Goal: Transaction & Acquisition: Purchase product/service

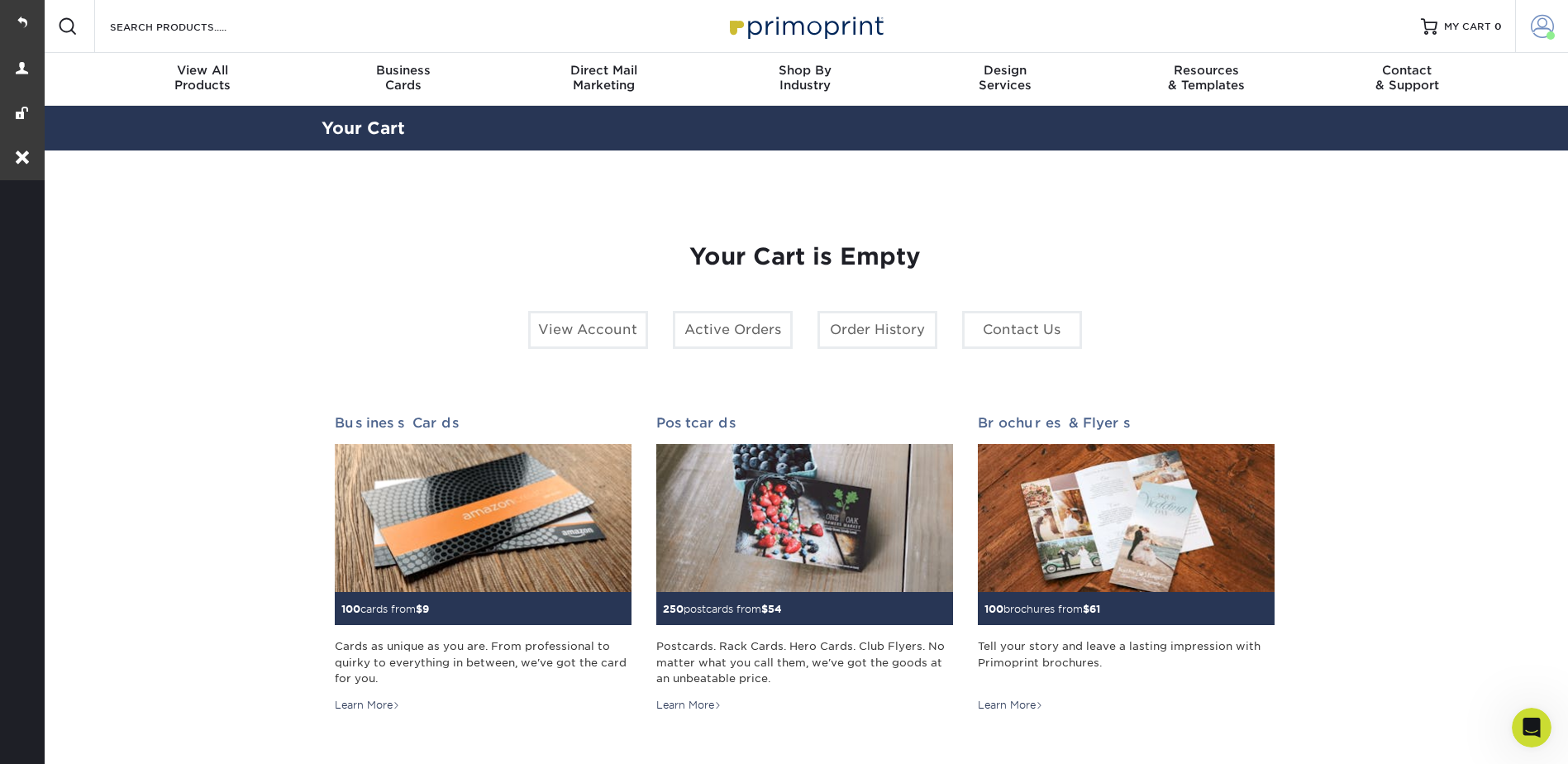
click at [1557, 7] on link "Account" at bounding box center [1541, 26] width 53 height 53
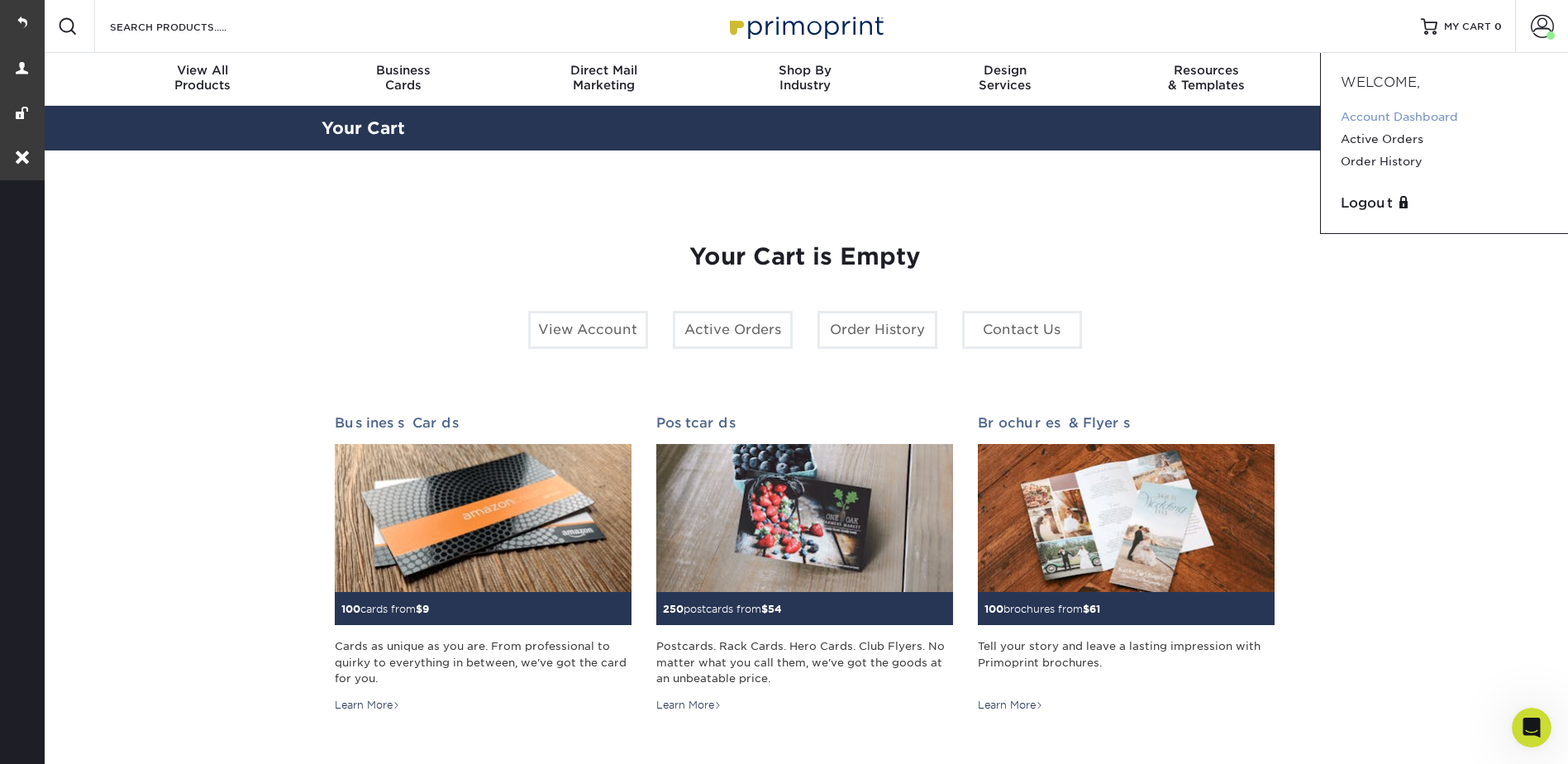
click at [1429, 112] on link "Account Dashboard" at bounding box center [1444, 117] width 208 height 23
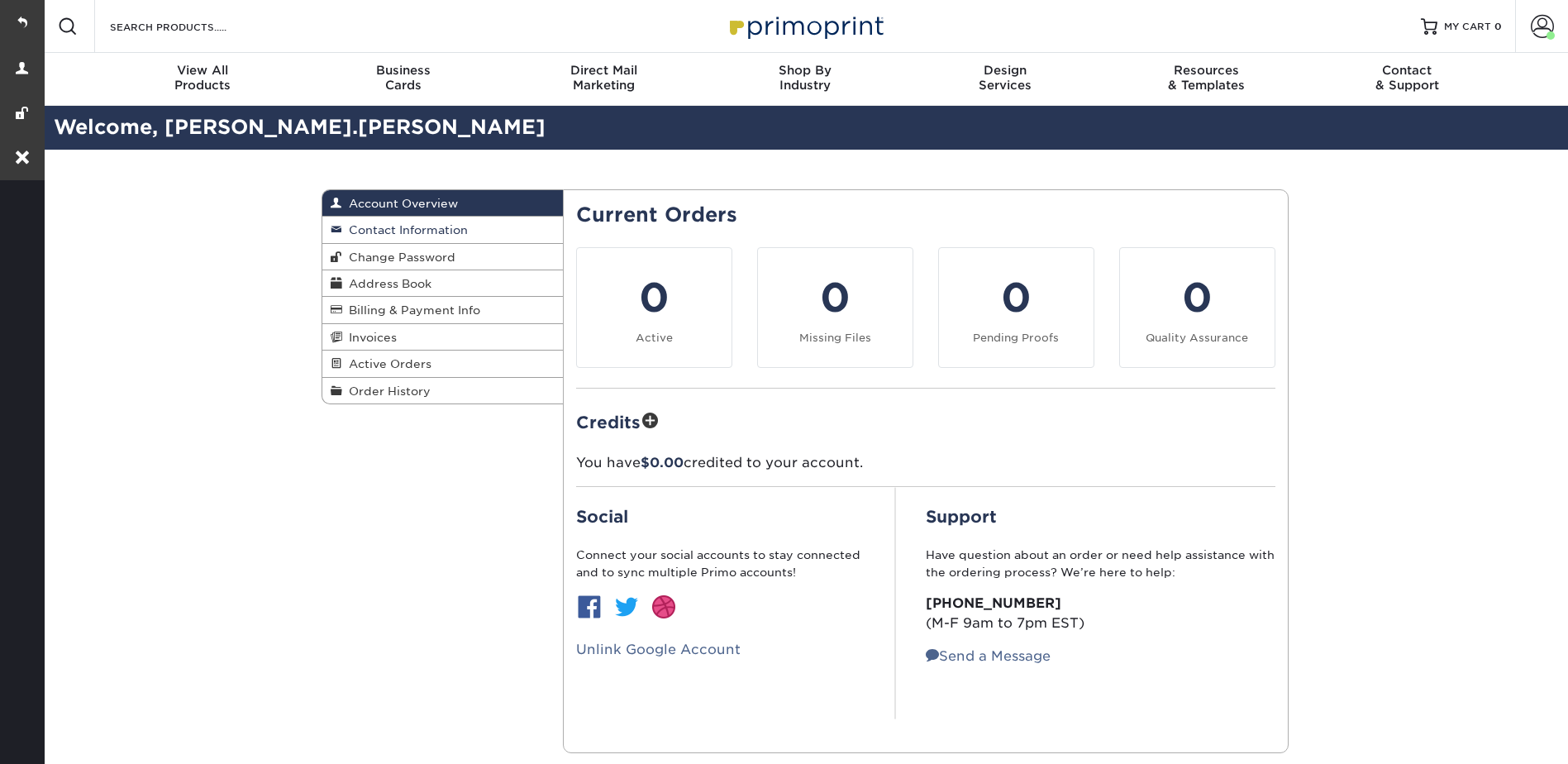
click at [416, 235] on span "Contact Information" at bounding box center [405, 230] width 125 height 13
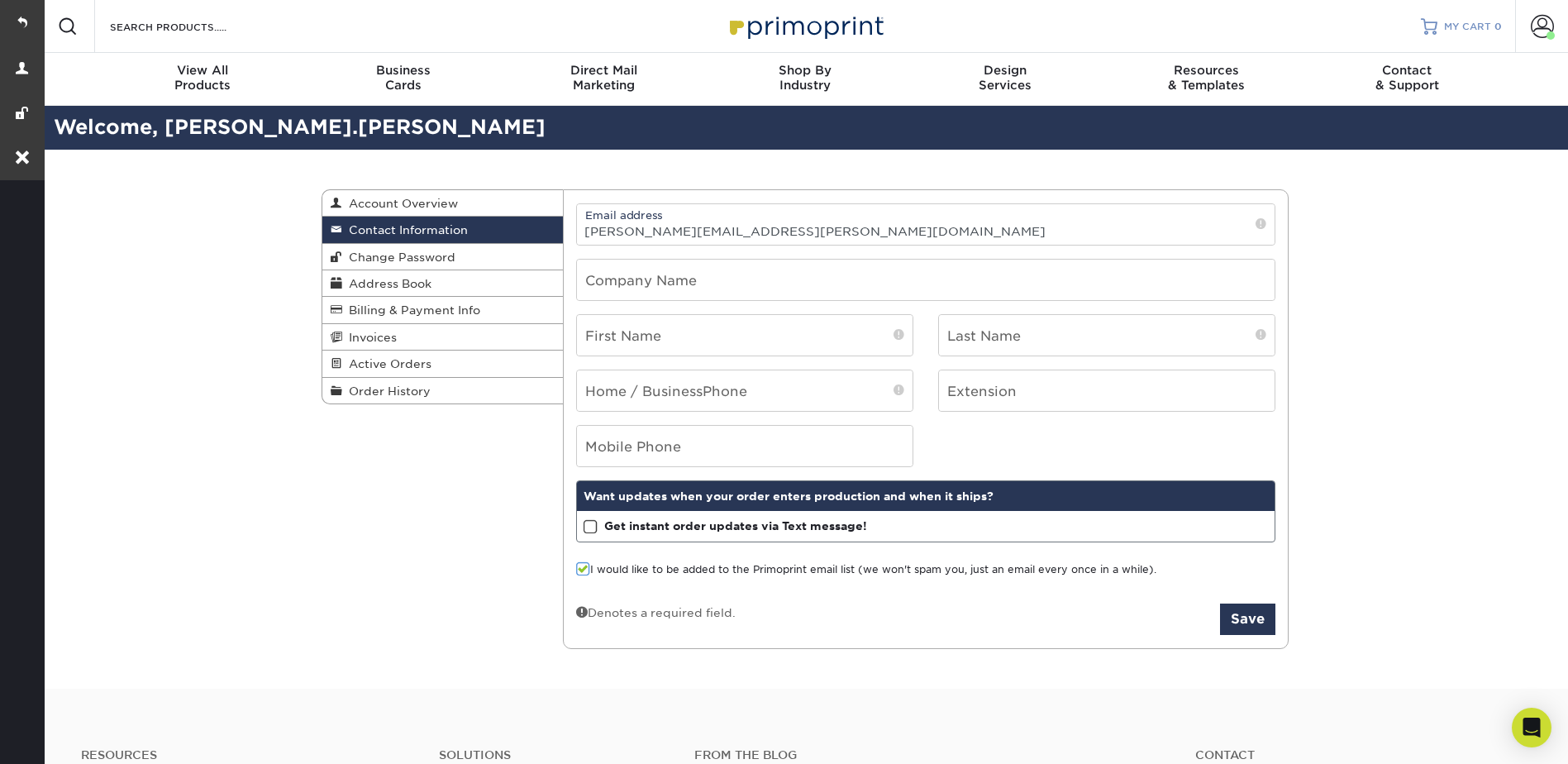
click at [1447, 20] on span "MY CART" at bounding box center [1467, 27] width 47 height 14
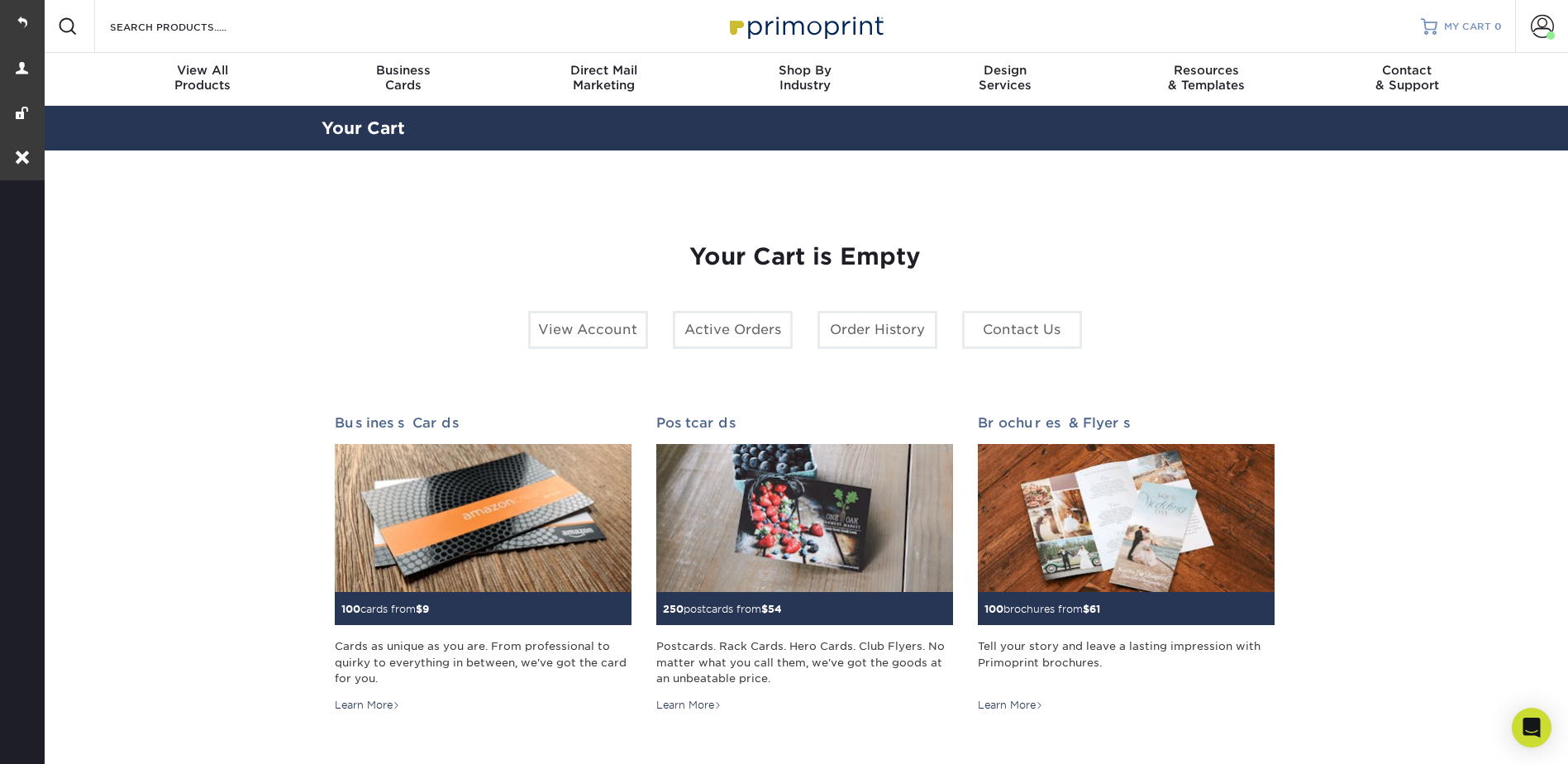
click at [1443, 25] on link "MY CART 0" at bounding box center [1461, 26] width 81 height 53
click at [1548, 29] on span at bounding box center [1543, 27] width 24 height 24
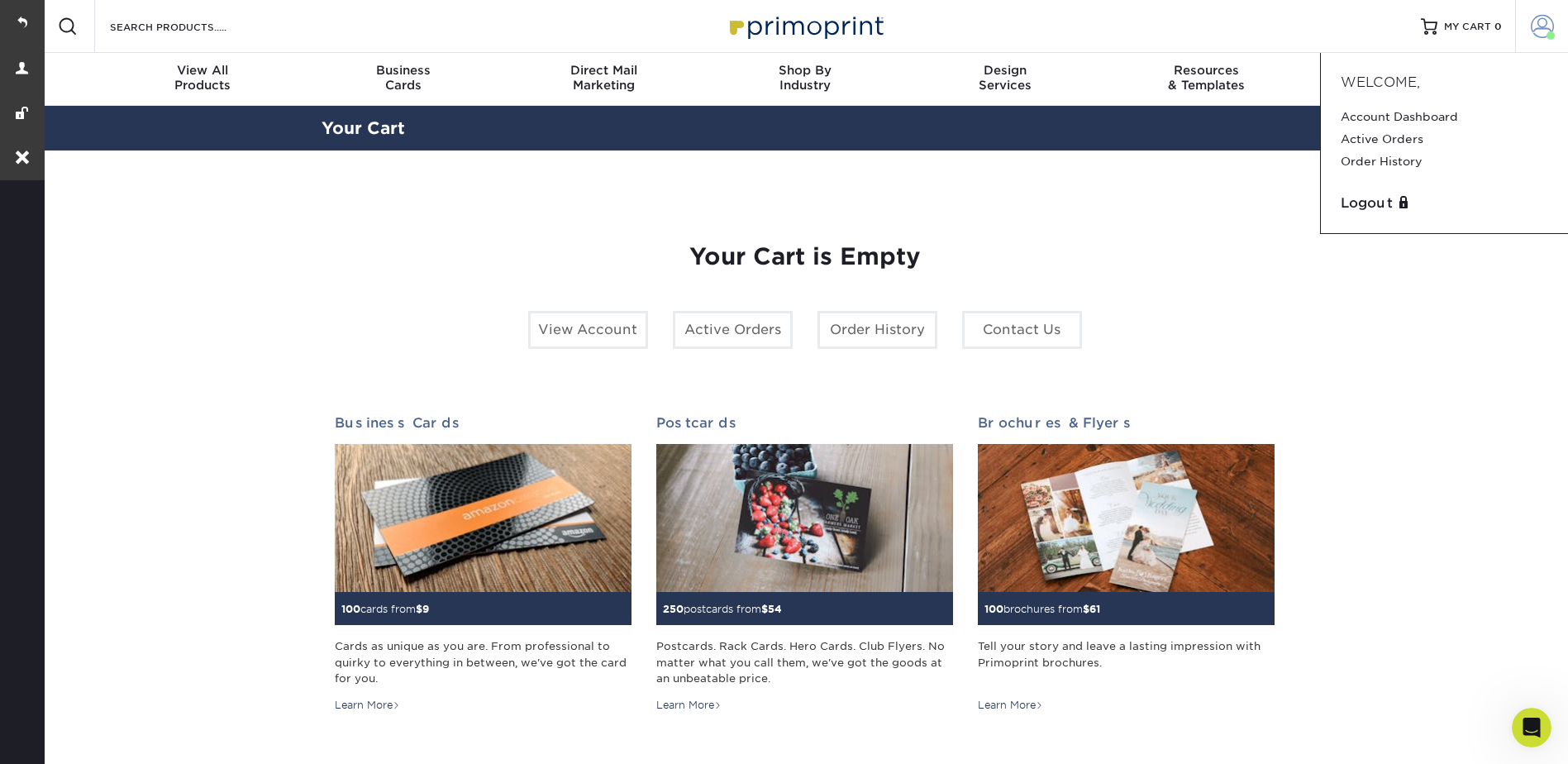
click at [1546, 27] on span at bounding box center [1543, 27] width 24 height 24
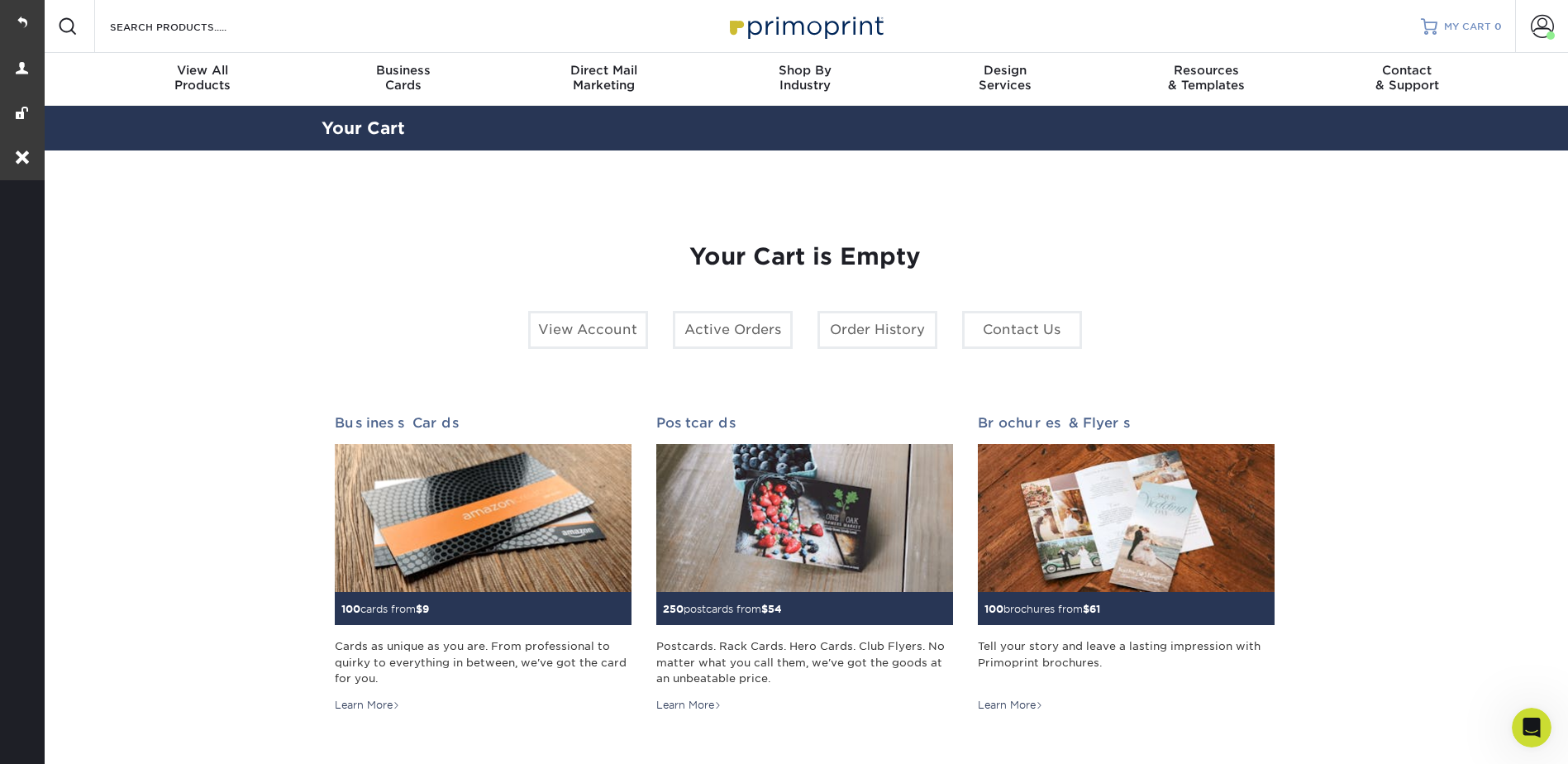
drag, startPoint x: 1499, startPoint y: 33, endPoint x: 1486, endPoint y: 42, distance: 15.8
click at [1499, 33] on div "MY CART 0" at bounding box center [1472, 27] width 58 height 14
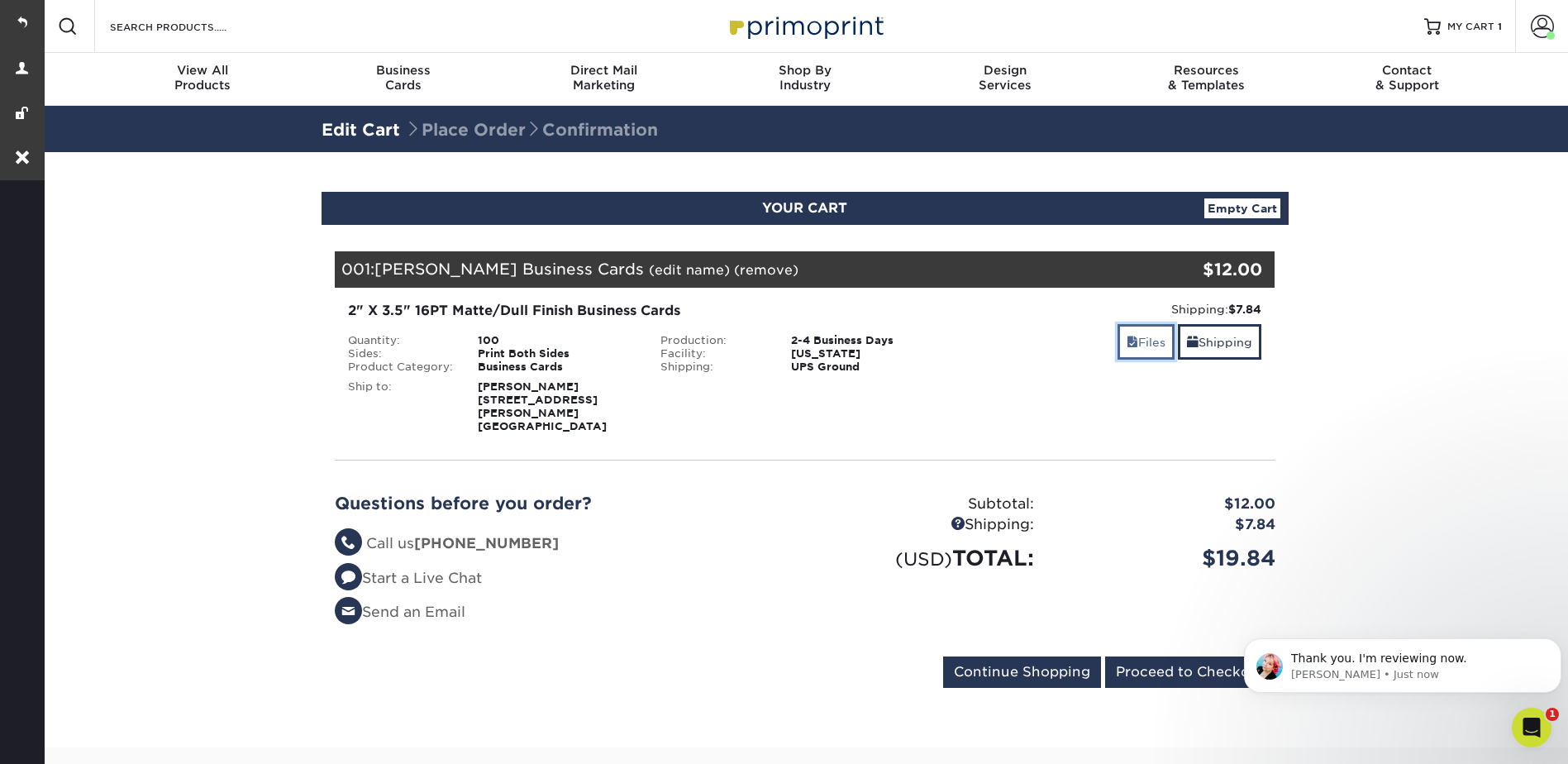
click at [1136, 354] on link "Files" at bounding box center [1146, 342] width 57 height 35
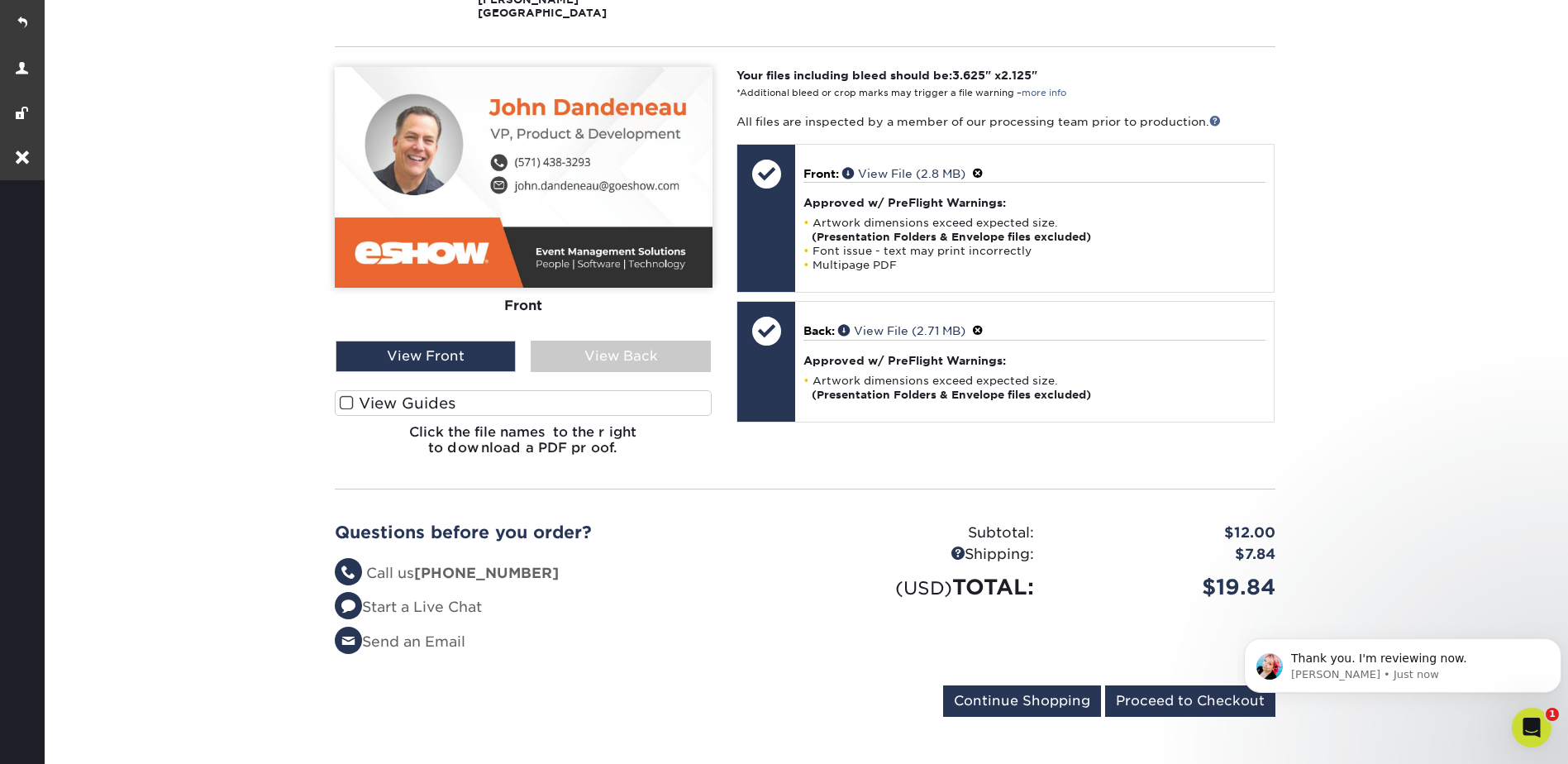
scroll to position [248, 0]
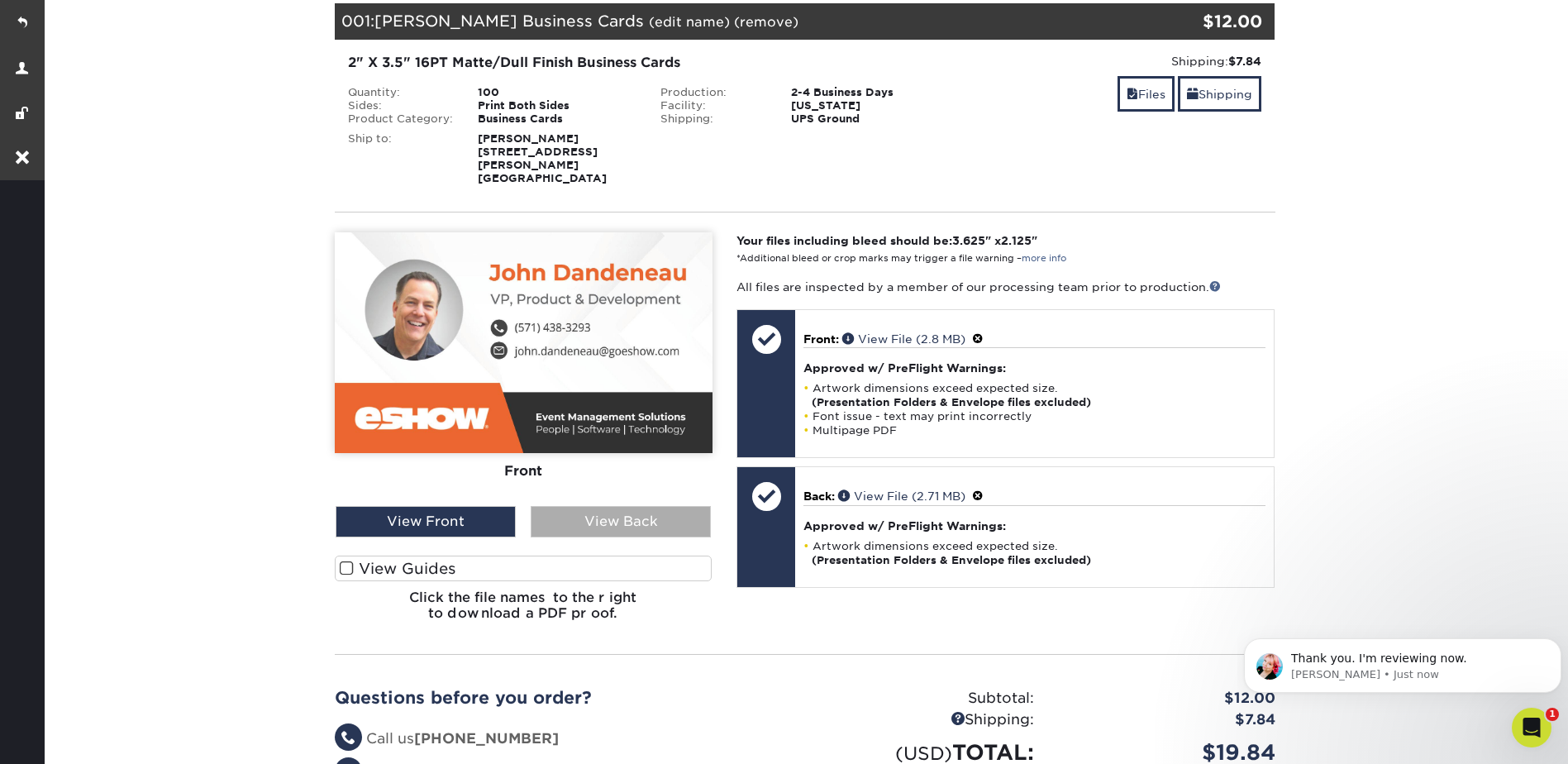
click at [630, 506] on div "View Back" at bounding box center [621, 521] width 180 height 31
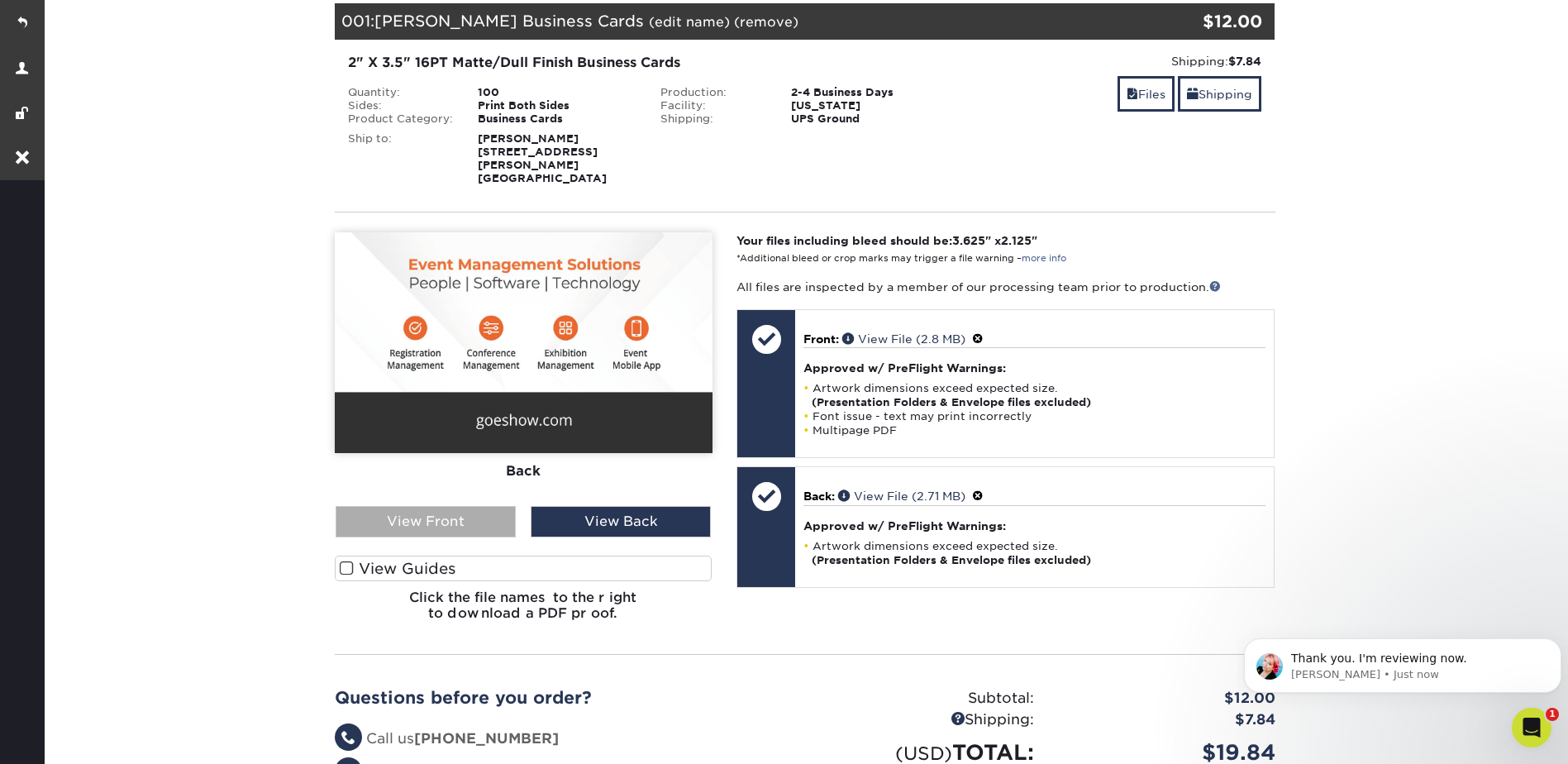
click at [493, 507] on div "View Front" at bounding box center [426, 521] width 180 height 31
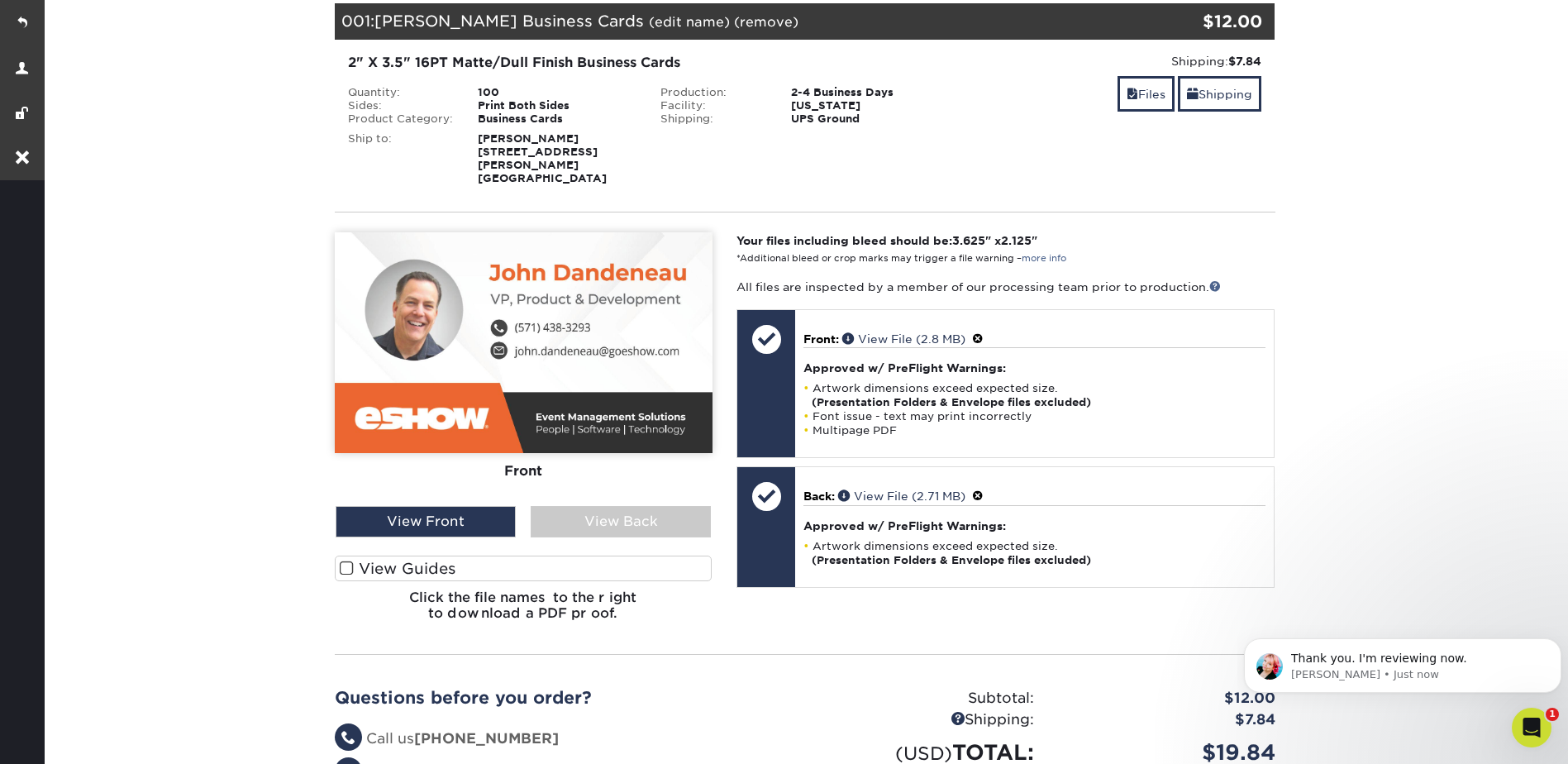
click at [487, 560] on label "View Guides" at bounding box center [523, 568] width 378 height 25
click at [0, 0] on input "View Guides" at bounding box center [0, 0] width 0 height 0
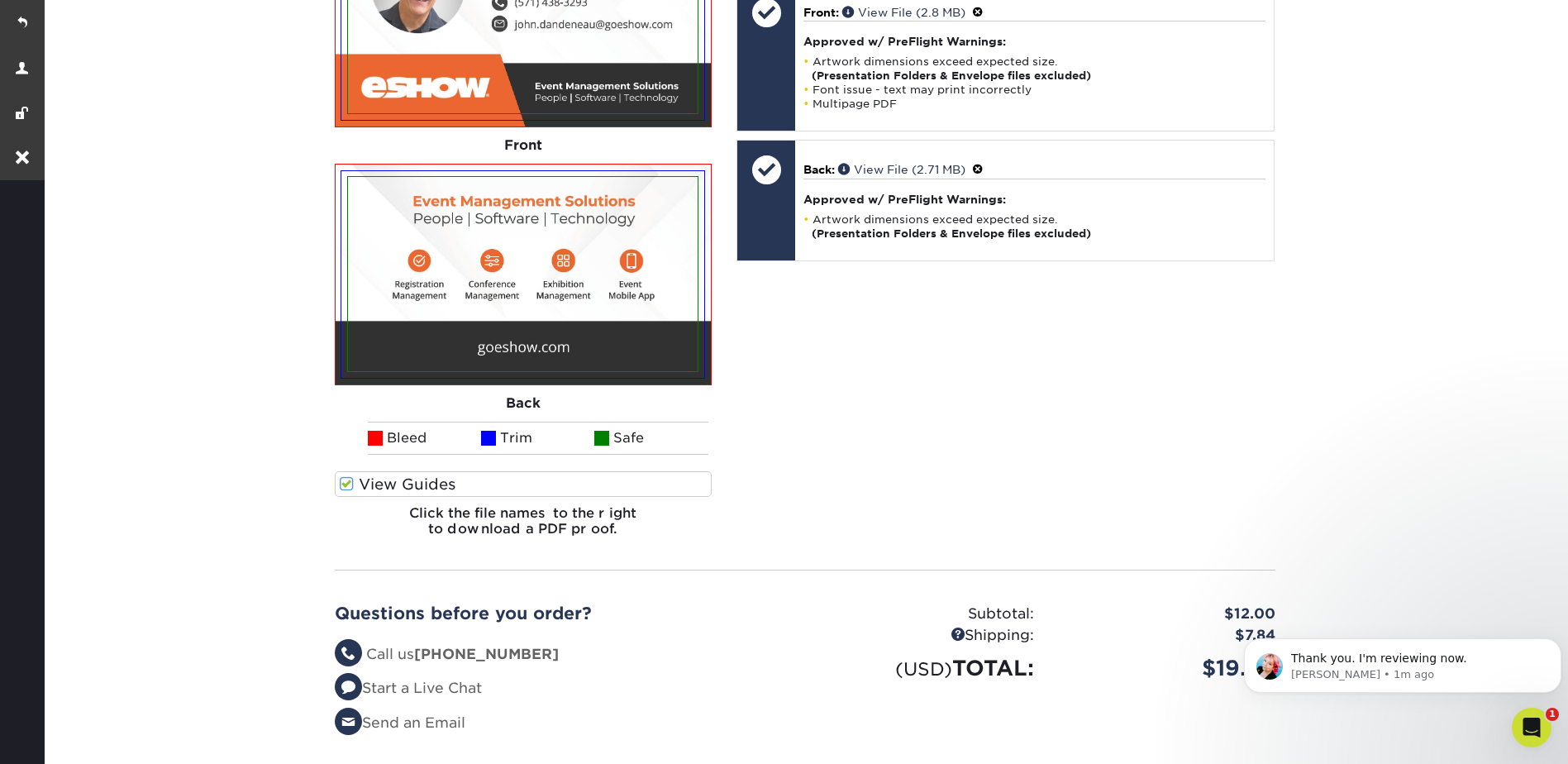
scroll to position [744, 0]
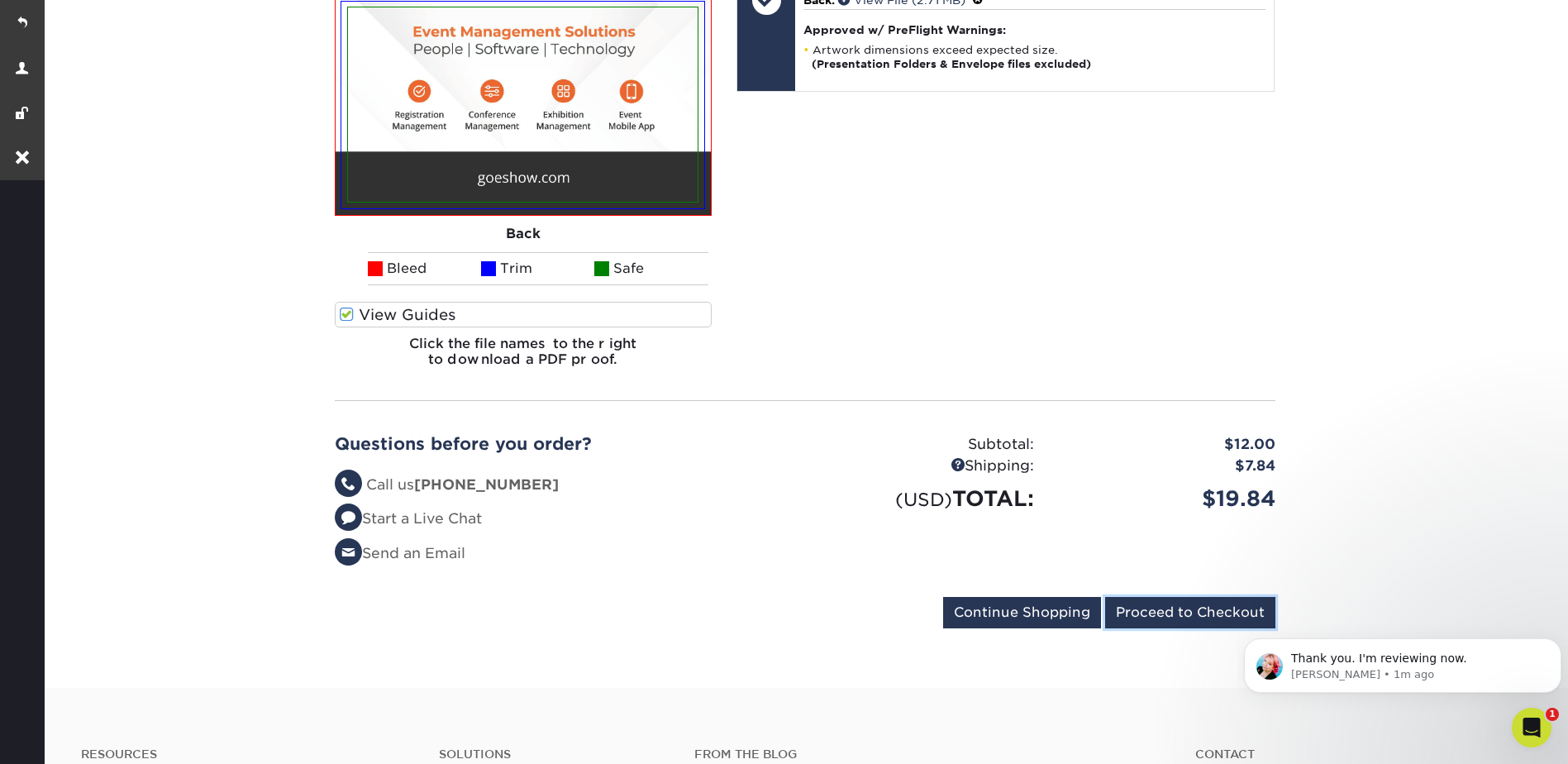
click at [1181, 597] on input "Proceed to Checkout" at bounding box center [1190, 612] width 170 height 31
